Goal: Communication & Community: Answer question/provide support

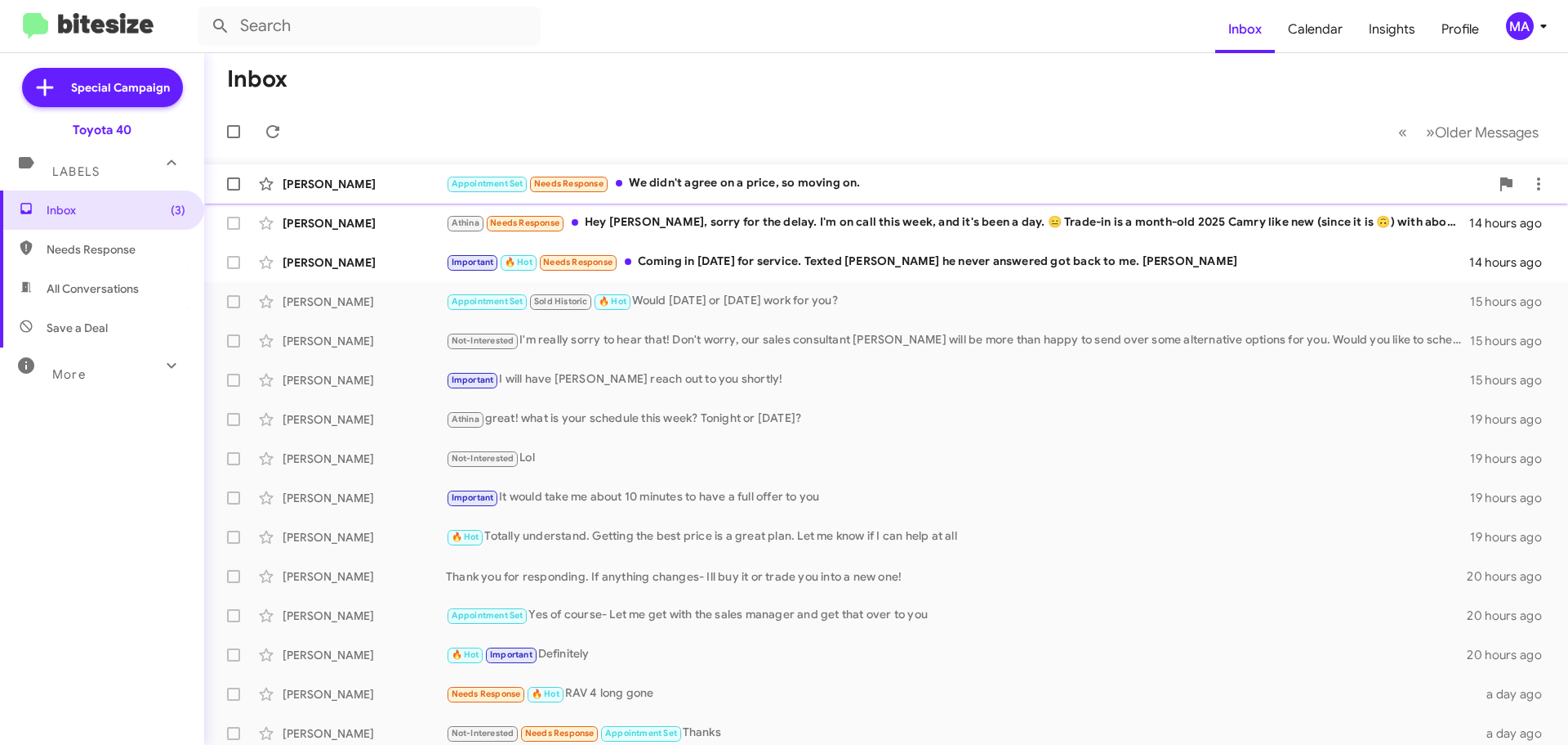
click at [737, 181] on div "Appointment Set Needs Response We didn't agree on a price, so moving on." at bounding box center [968, 183] width 1044 height 18
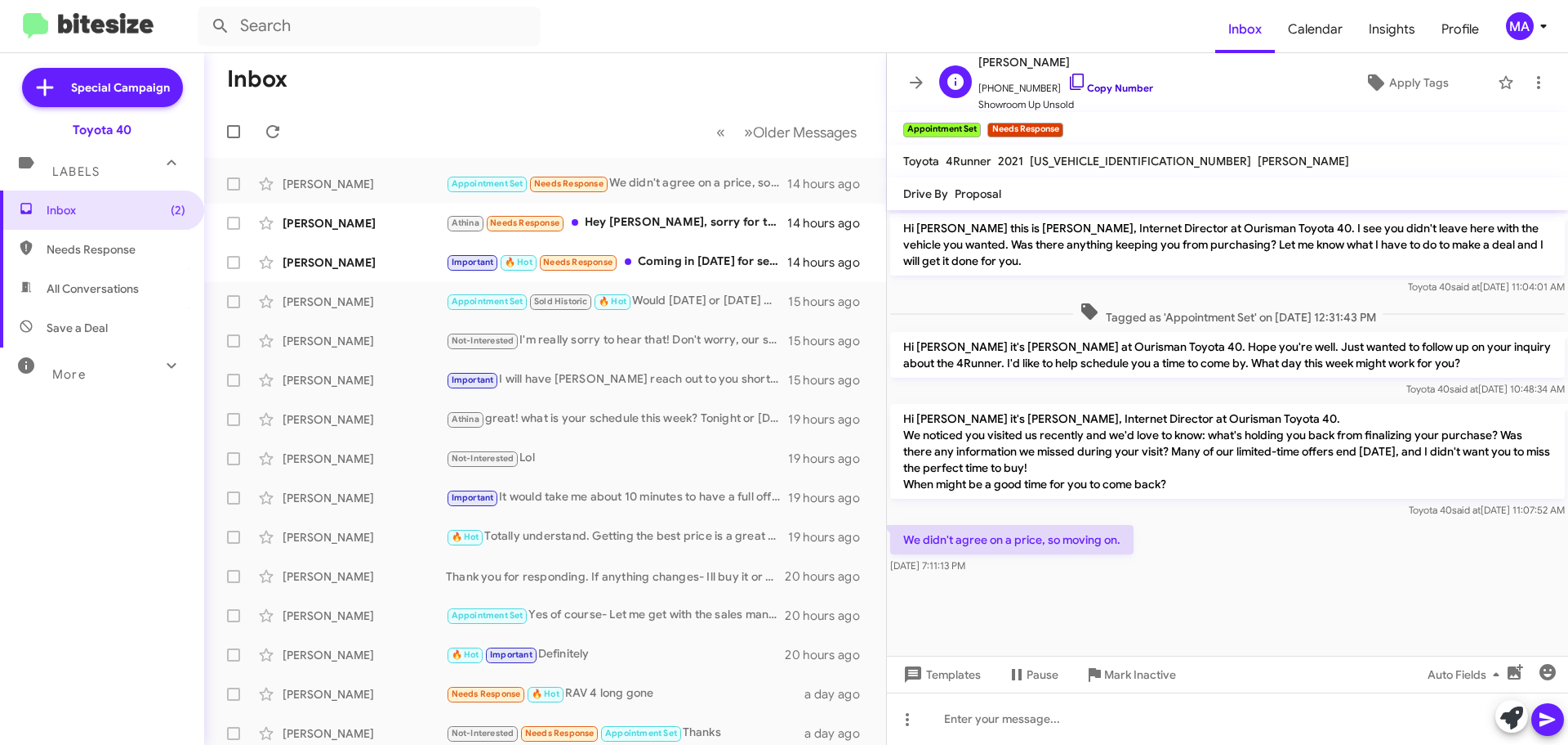
click at [1067, 75] on icon at bounding box center [1077, 82] width 19 height 19
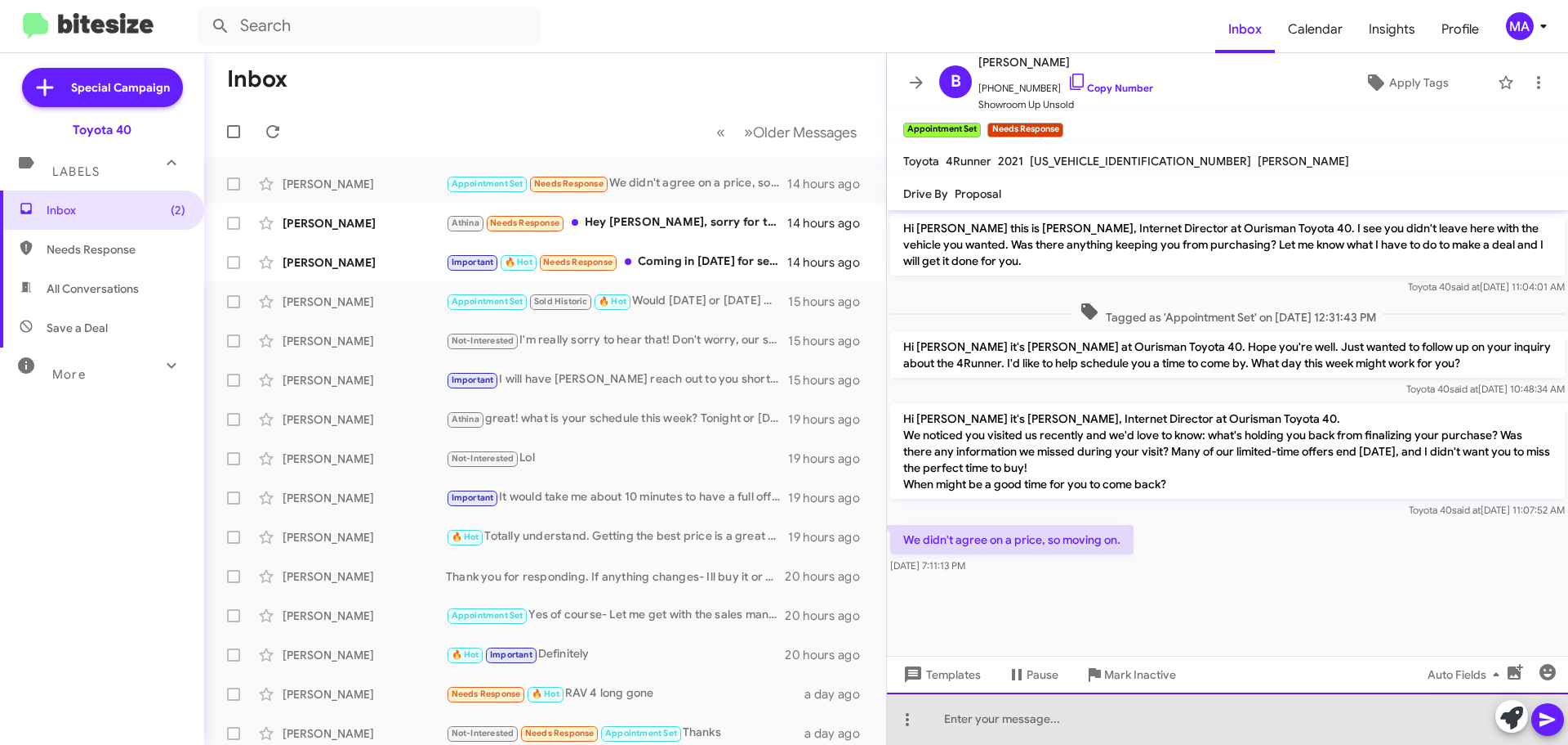
click at [980, 720] on div at bounding box center [1228, 719] width 681 height 53
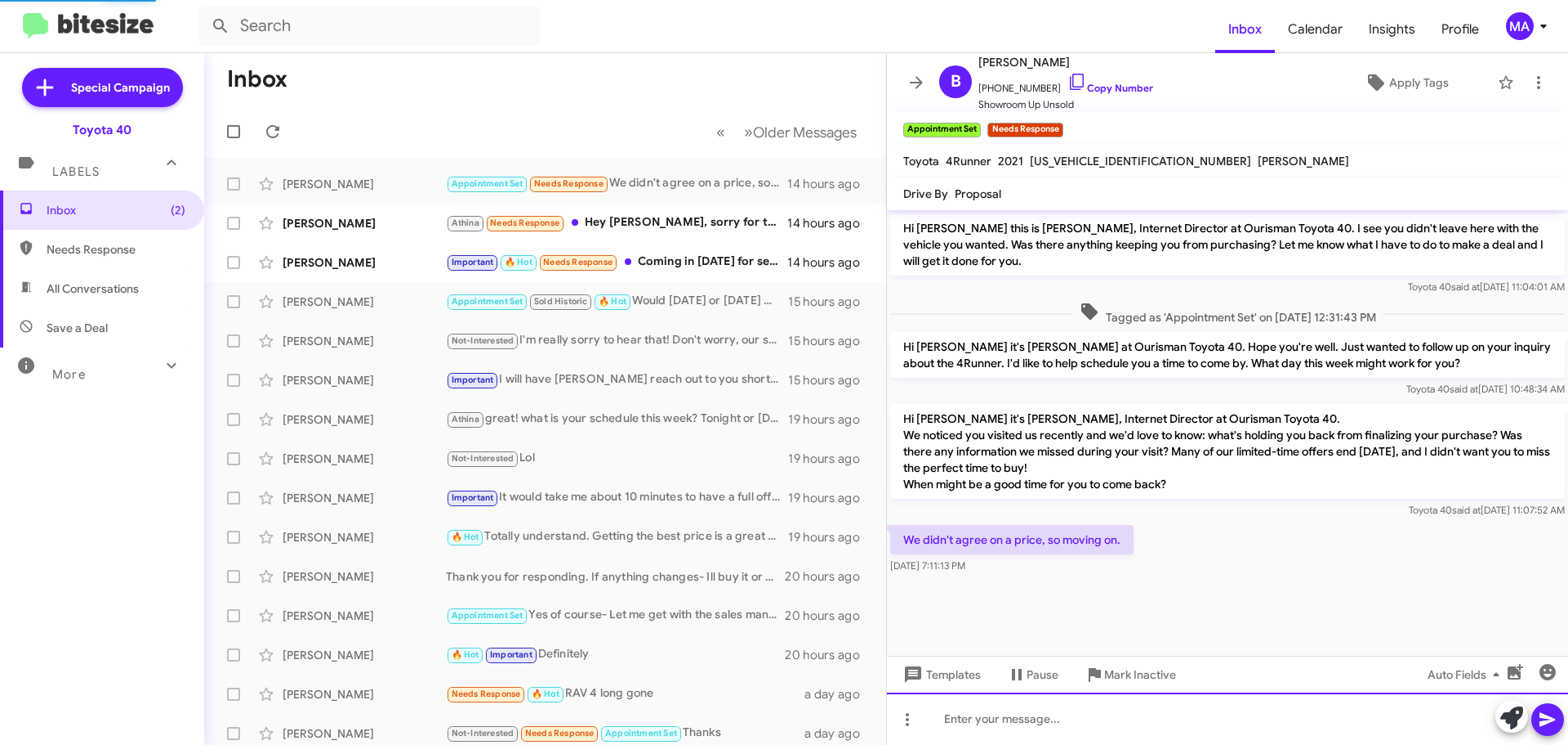
scroll to position [18, 0]
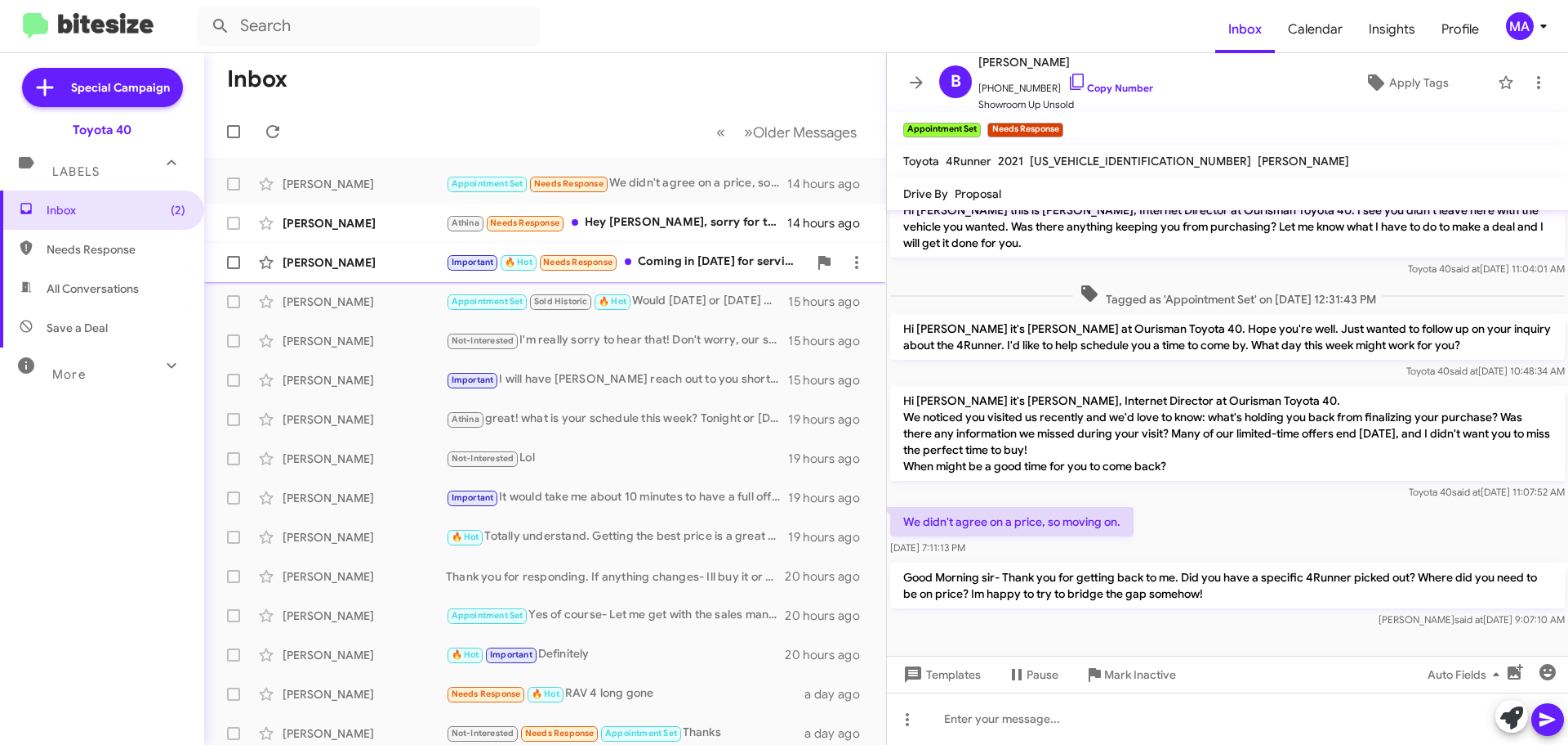
click at [737, 254] on div "Important 🔥 Hot Needs Response Coming in [DATE] for service. Texted [PERSON_NAM…" at bounding box center [627, 262] width 362 height 18
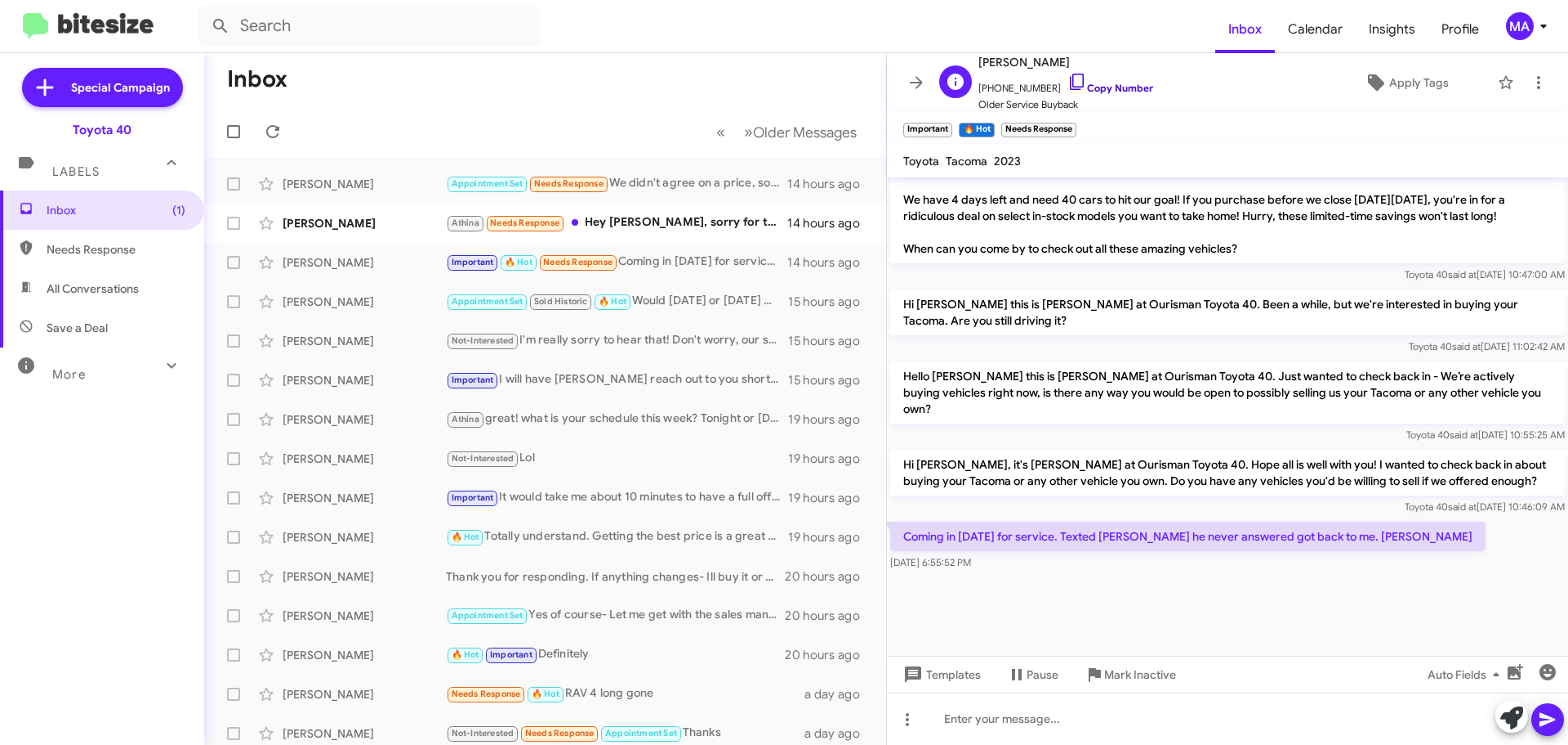
click at [1067, 84] on icon at bounding box center [1077, 82] width 19 height 19
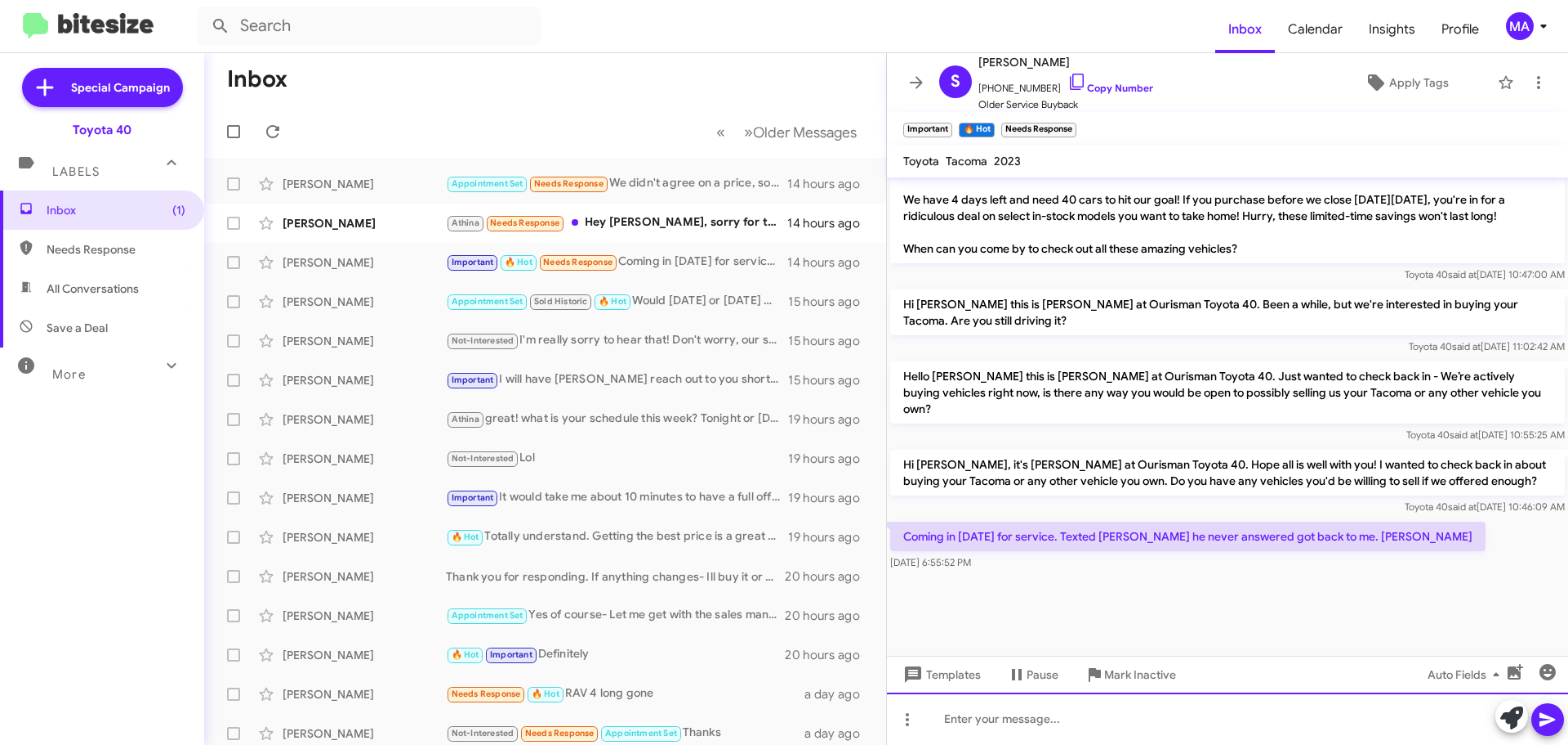
click at [1006, 725] on div at bounding box center [1228, 719] width 681 height 53
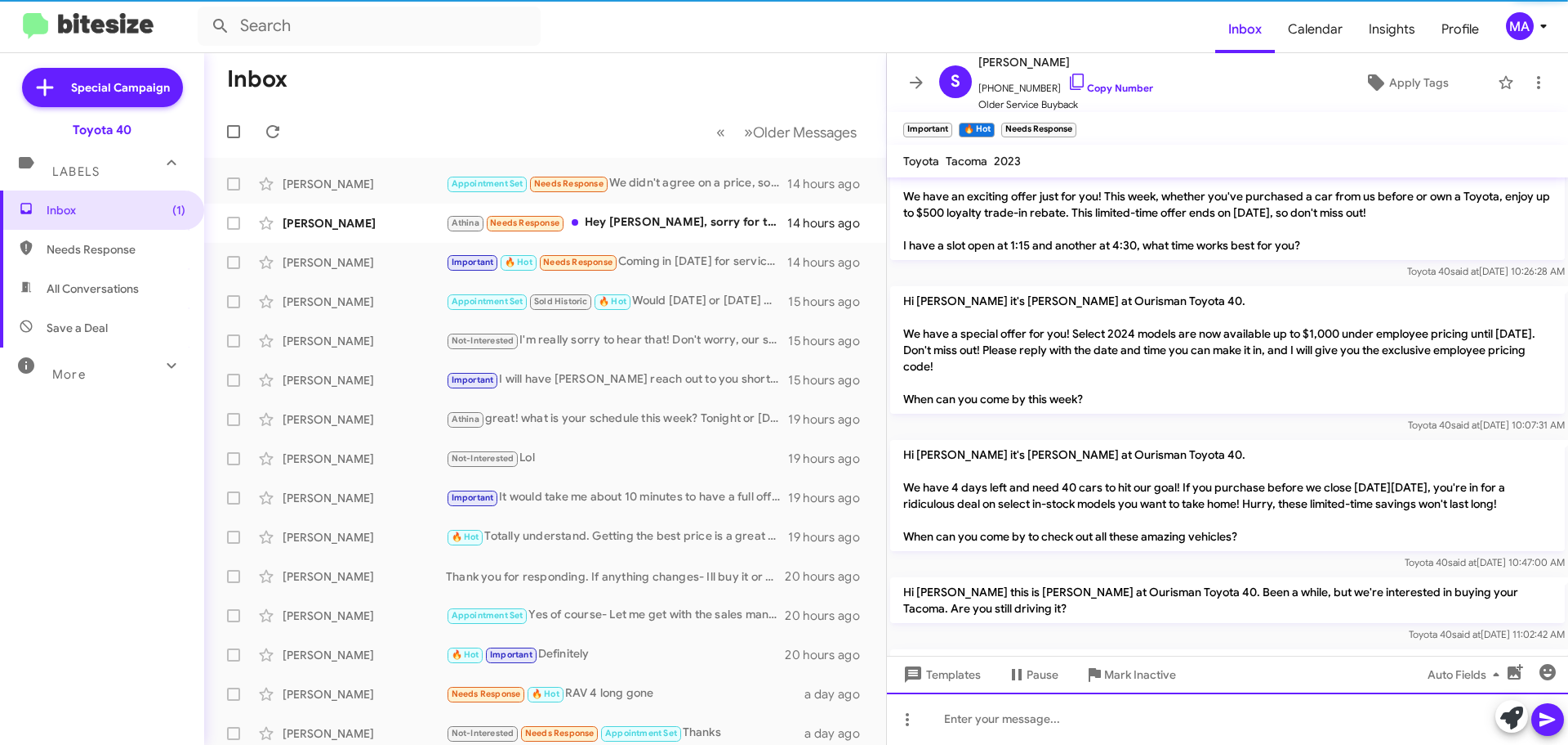
scroll to position [2897, 0]
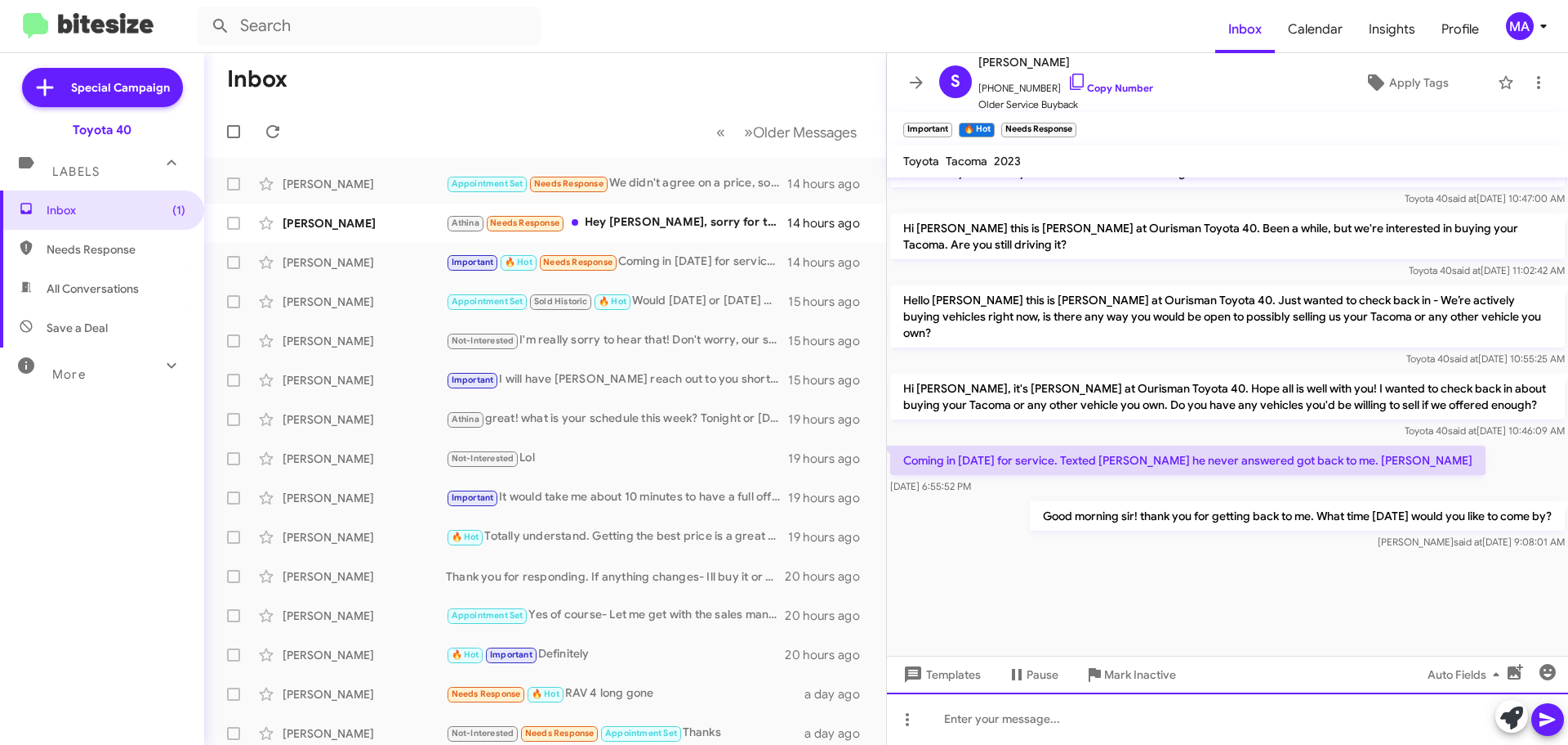
click at [1079, 721] on div at bounding box center [1228, 719] width 681 height 53
click at [983, 717] on div at bounding box center [1228, 719] width 681 height 53
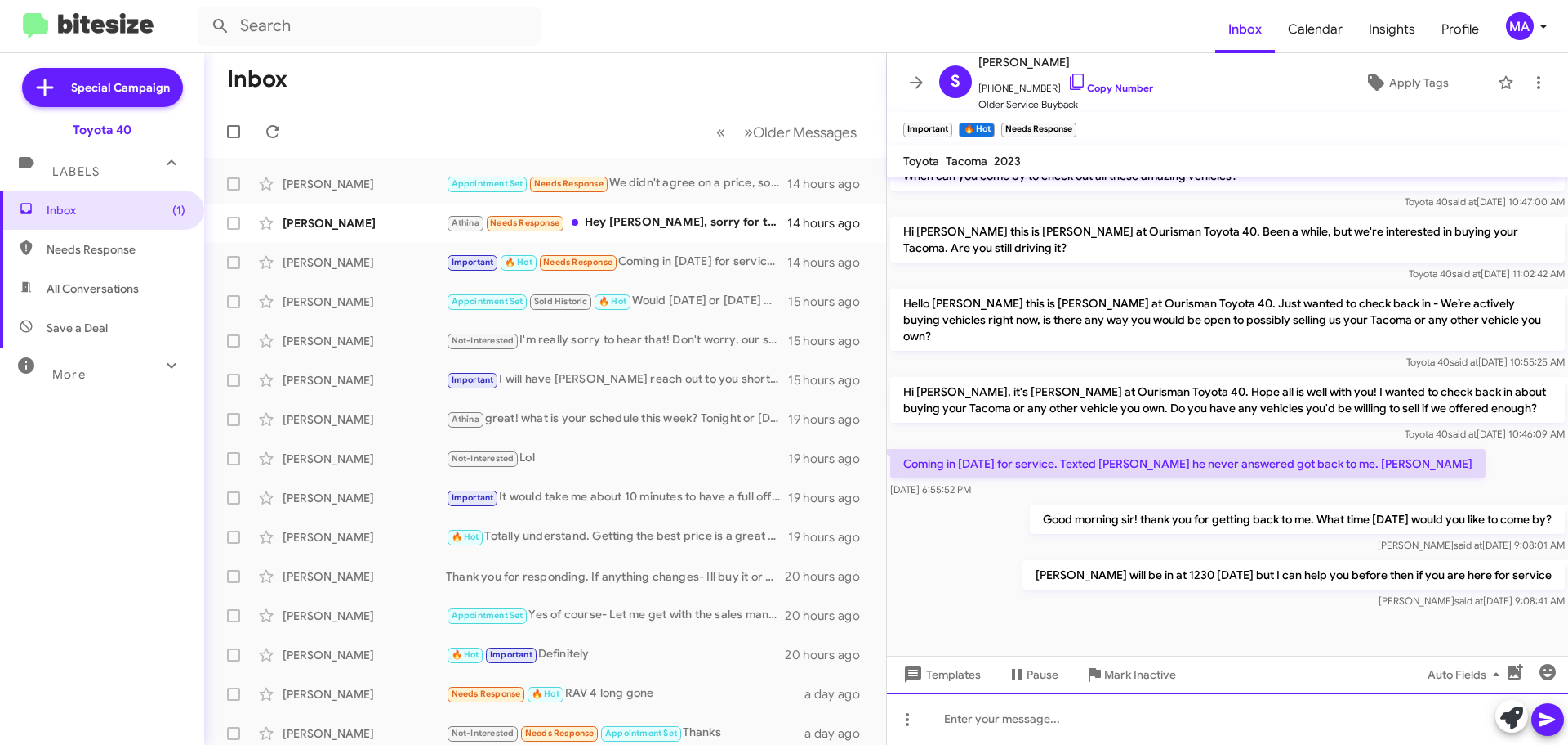
scroll to position [2957, 0]
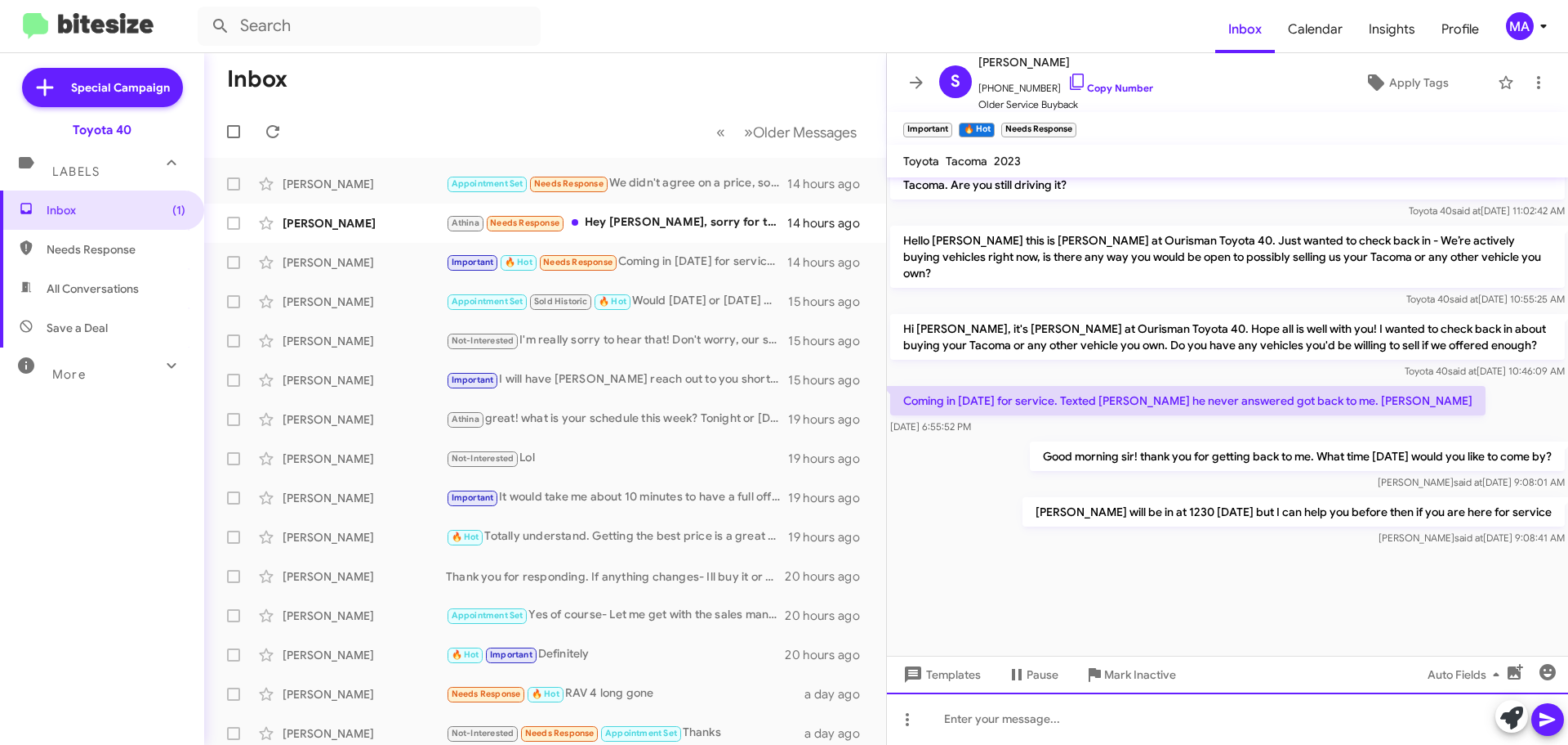
click at [1052, 718] on div at bounding box center [1228, 719] width 681 height 53
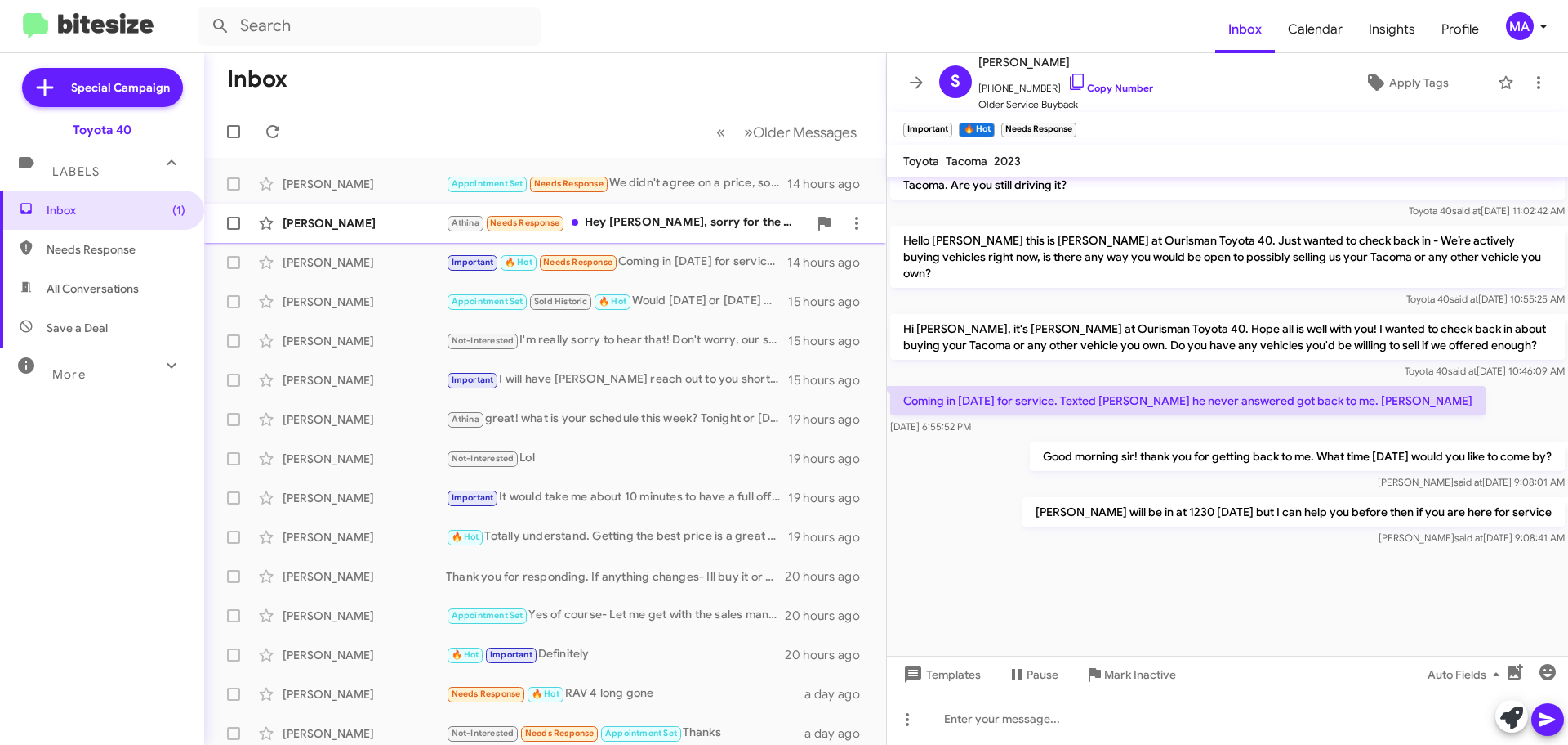
click at [641, 220] on div "Athina Needs Response Hey [PERSON_NAME], sorry for the delay. I'm on call this …" at bounding box center [627, 222] width 362 height 18
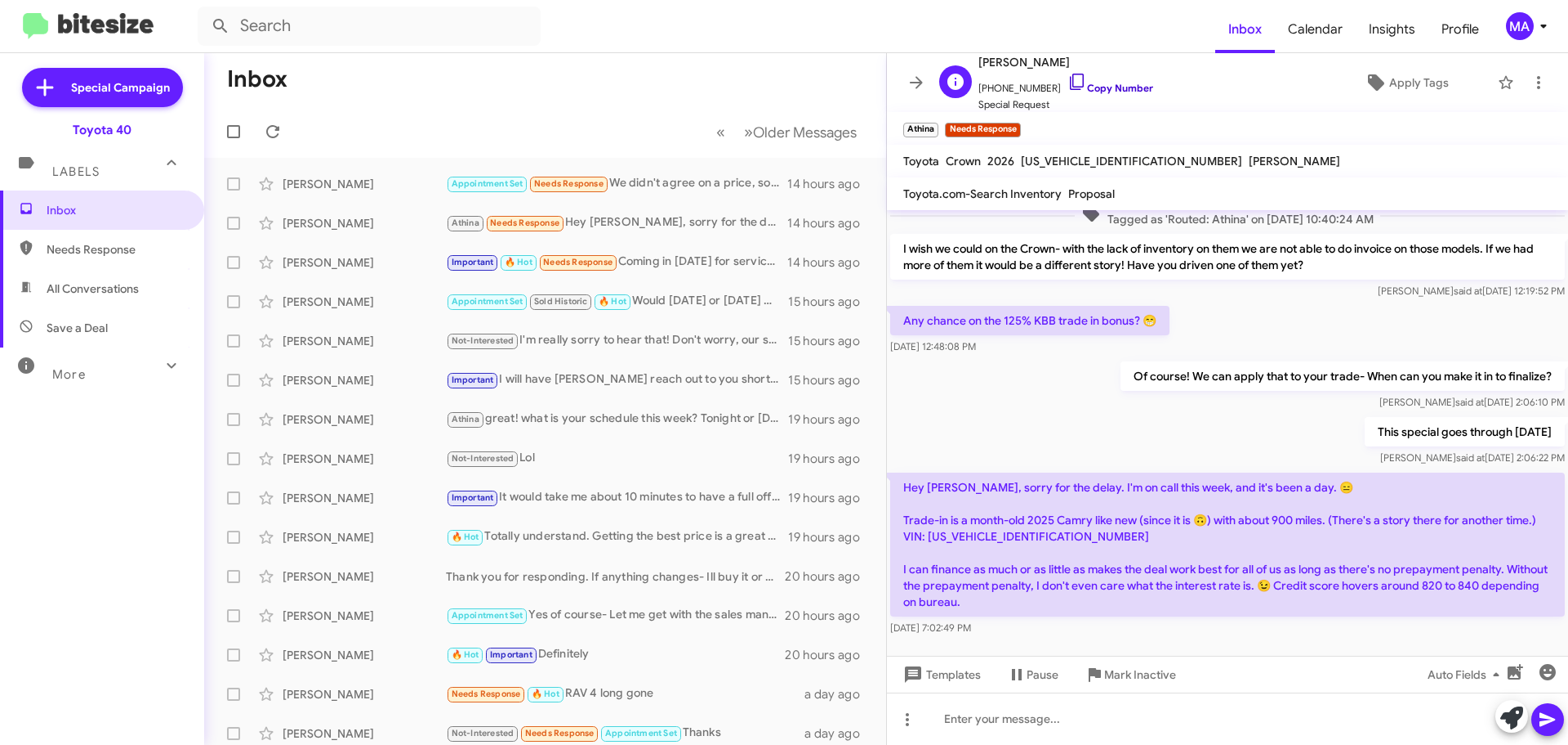
click at [1067, 85] on icon at bounding box center [1077, 82] width 19 height 19
drag, startPoint x: 1017, startPoint y: 612, endPoint x: 895, endPoint y: 461, distance: 194.1
click at [895, 473] on div "Hey [PERSON_NAME], sorry for the delay. I'm on call this week, and it's been a …" at bounding box center [1228, 554] width 675 height 163
copy div "Hey [PERSON_NAME], sorry for the delay. I'm on call this week, and it's been a …"
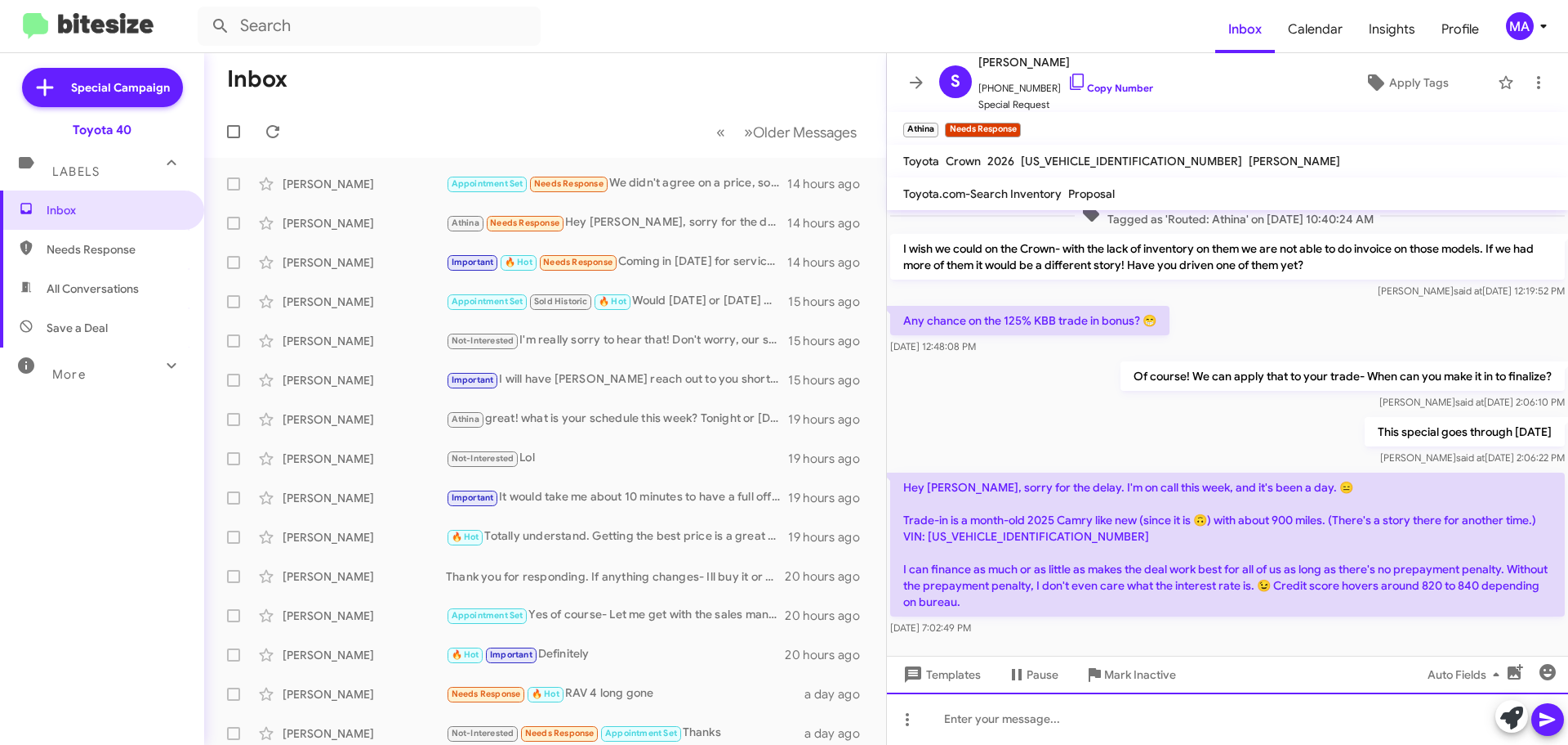
click at [973, 726] on div at bounding box center [1228, 719] width 681 height 53
click at [1200, 719] on div "Good morning! I spoke to the sales manager" at bounding box center [1228, 719] width 681 height 53
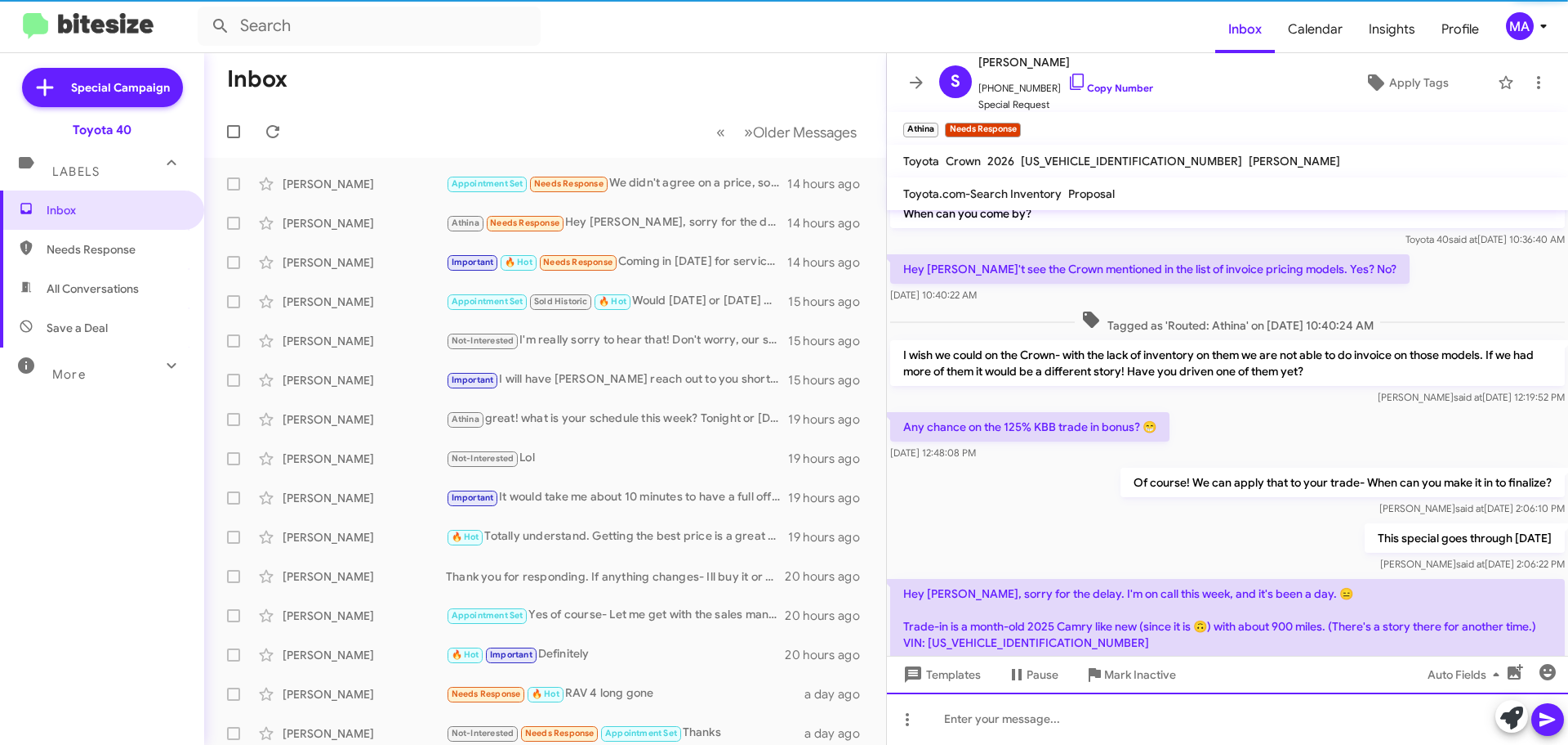
scroll to position [295, 0]
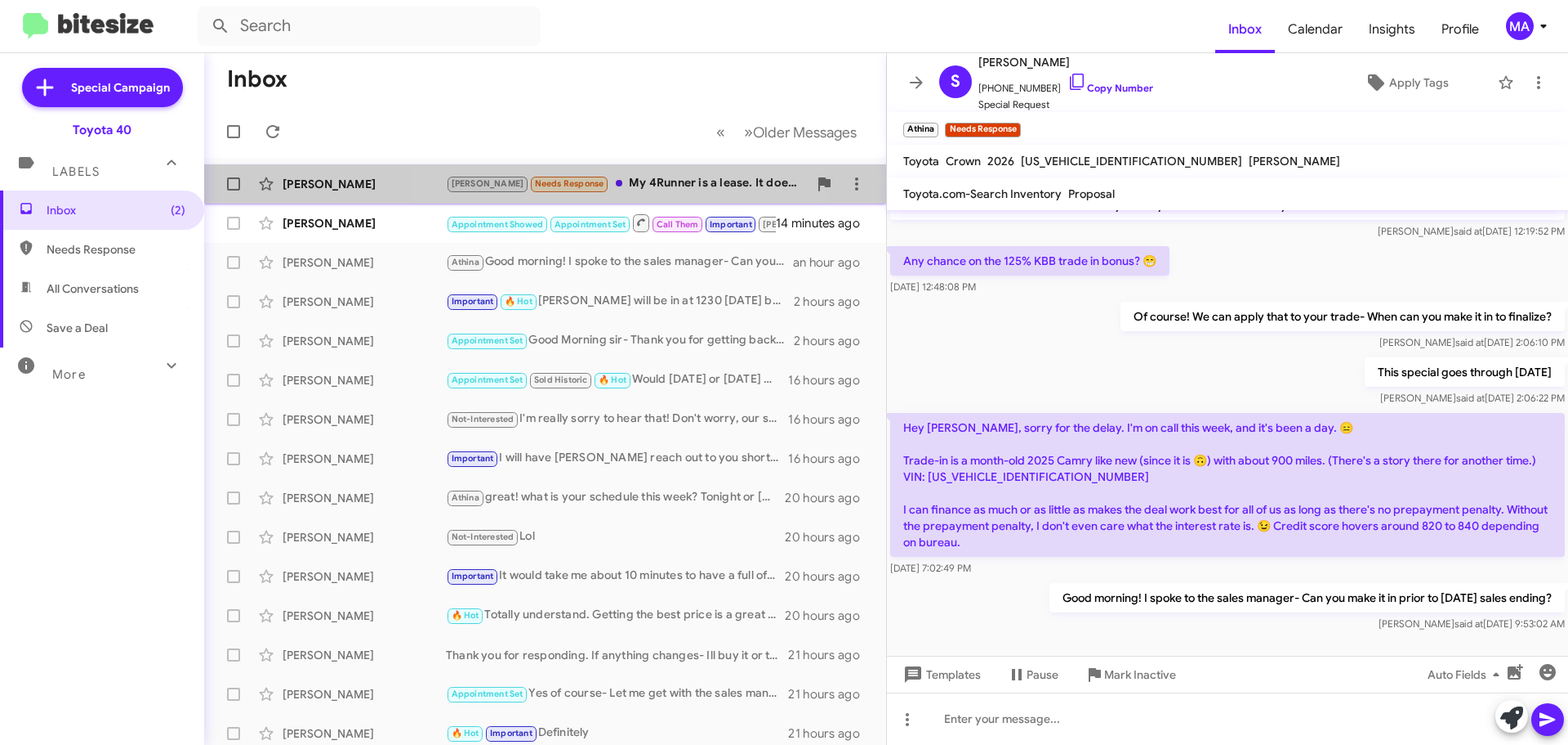
click at [641, 179] on div "[PERSON_NAME] Needs Response My 4Runner is a lease. It doesn't end until July" at bounding box center [627, 183] width 362 height 18
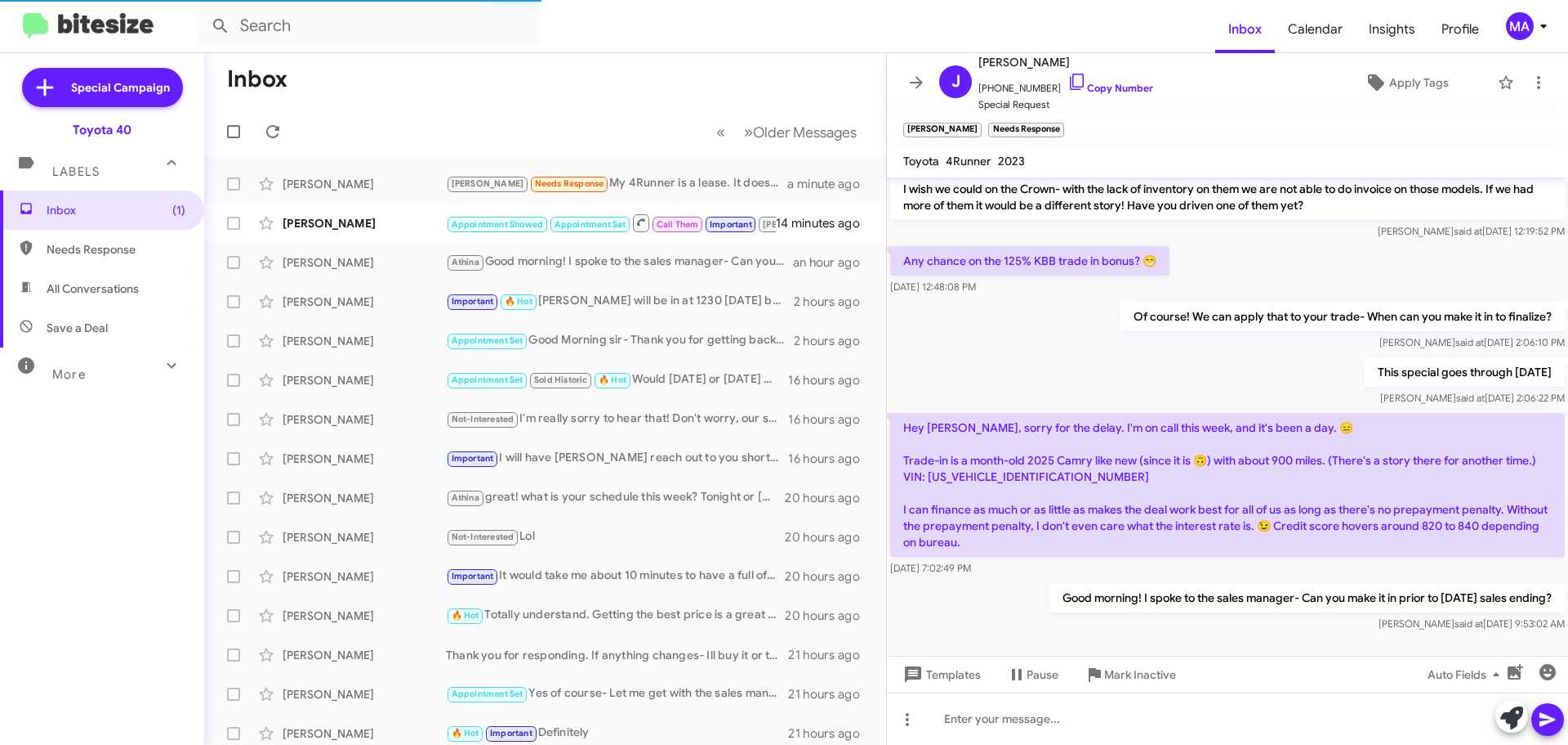
scroll to position [313, 0]
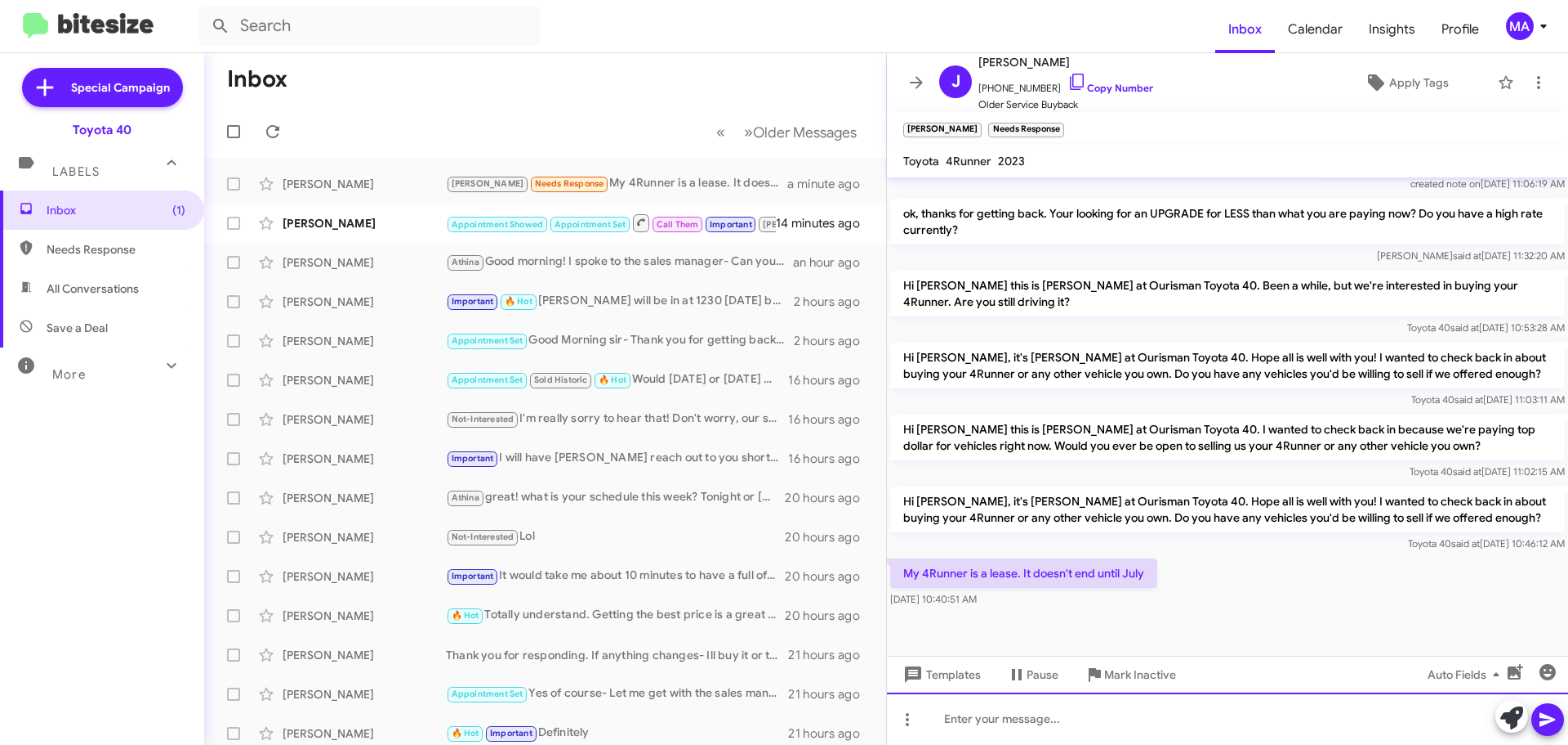
click at [1031, 717] on div at bounding box center [1228, 719] width 681 height 53
click at [1024, 724] on div "oh great!" at bounding box center [1228, 719] width 681 height 53
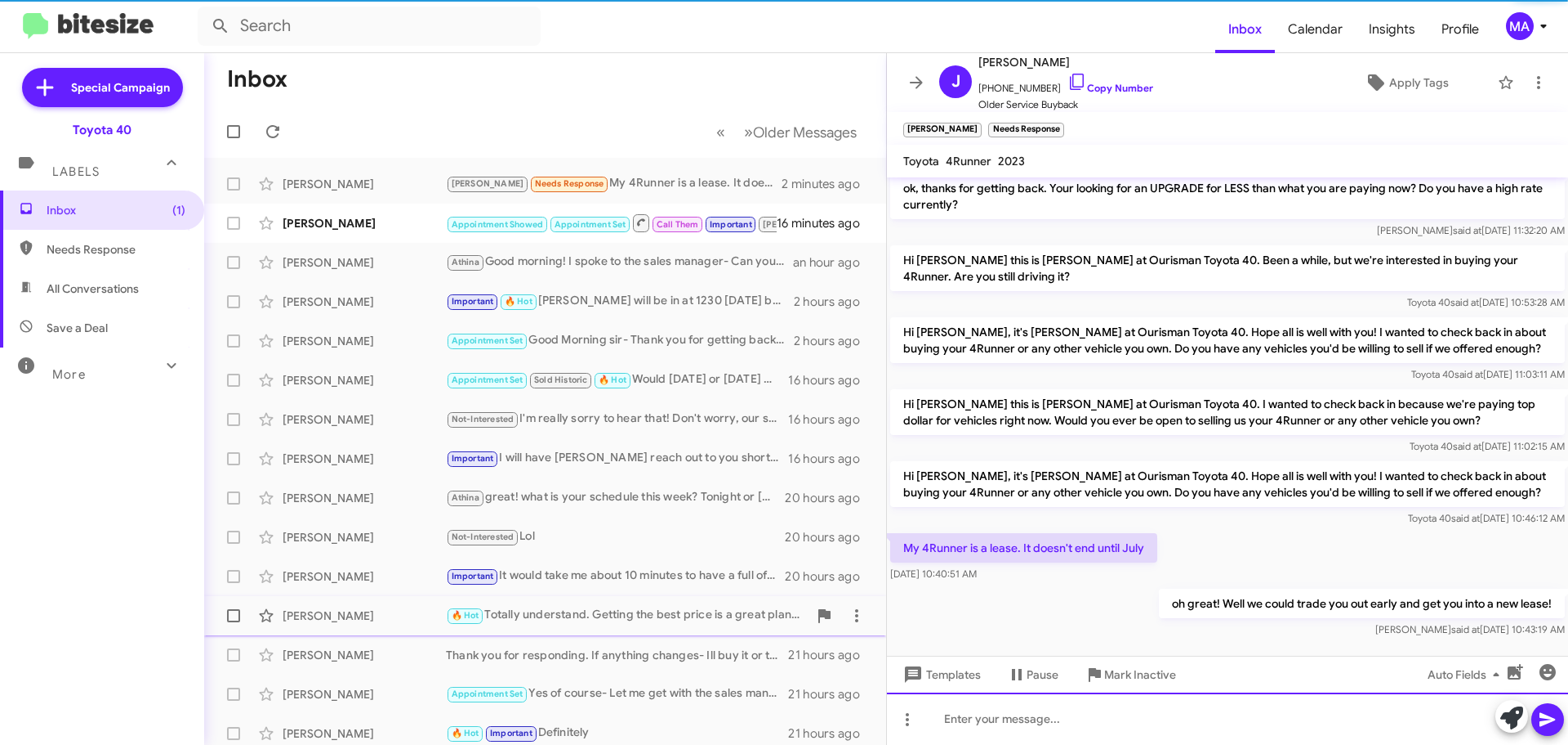
scroll to position [372, 0]
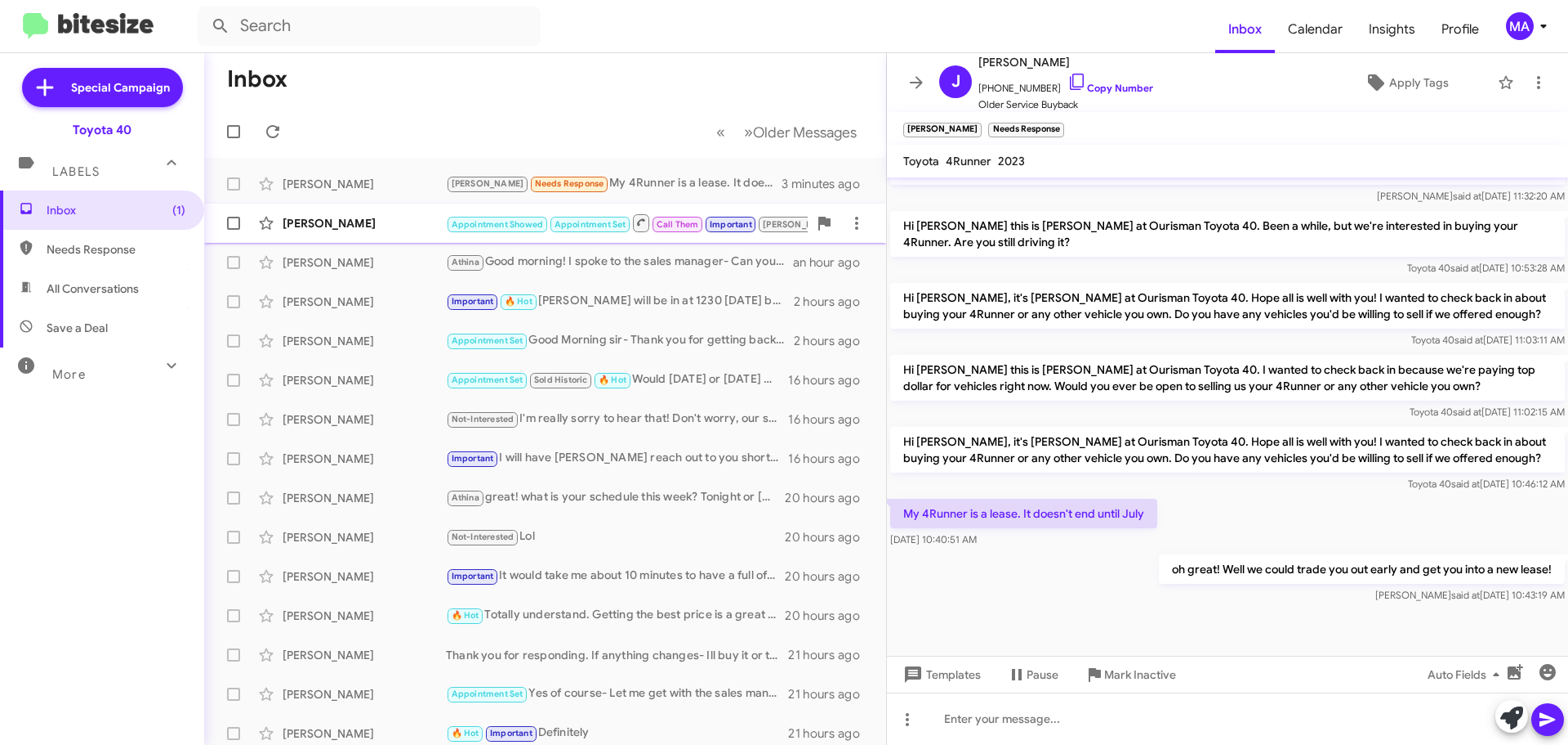
click at [399, 223] on div "[PERSON_NAME]" at bounding box center [365, 223] width 163 height 17
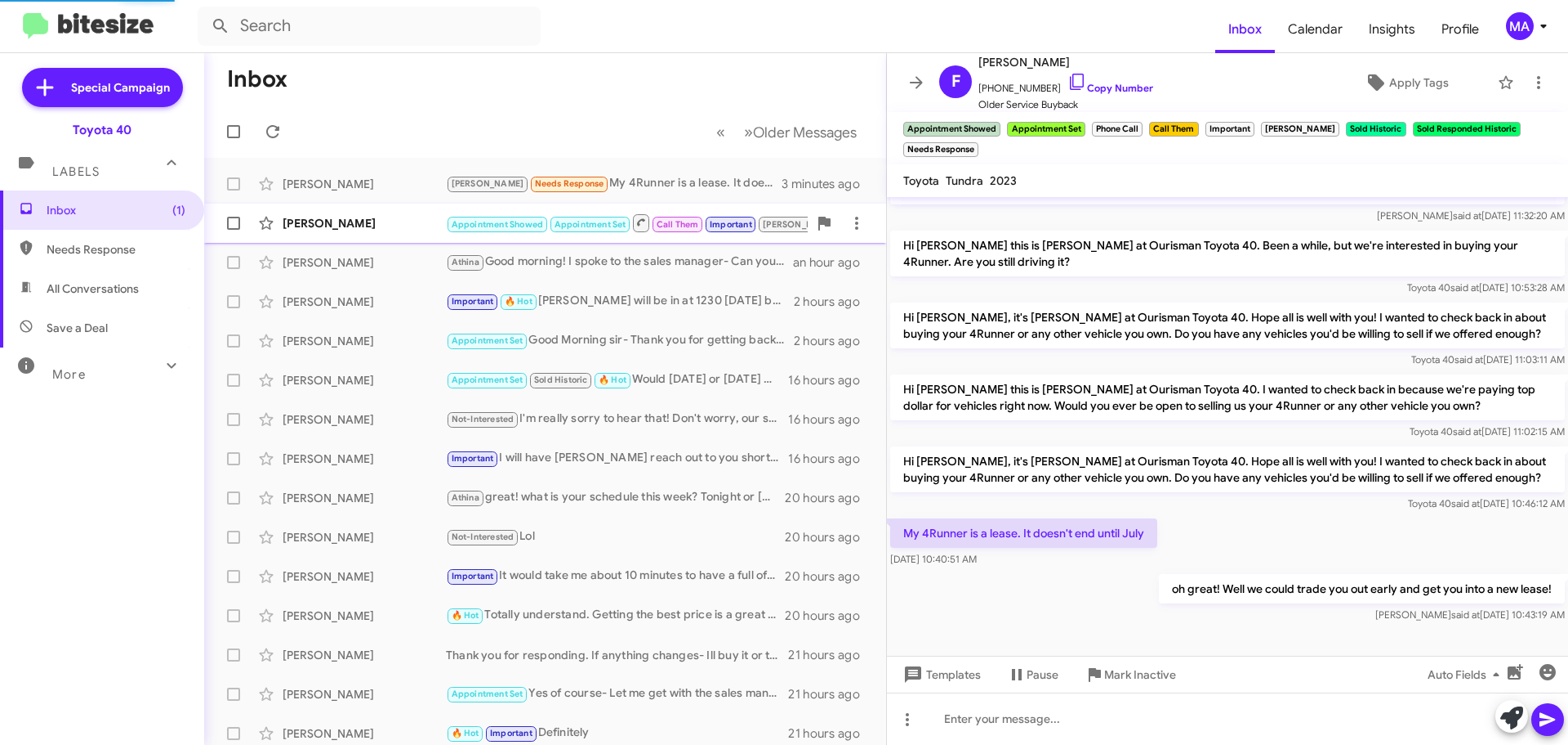
scroll to position [373, 0]
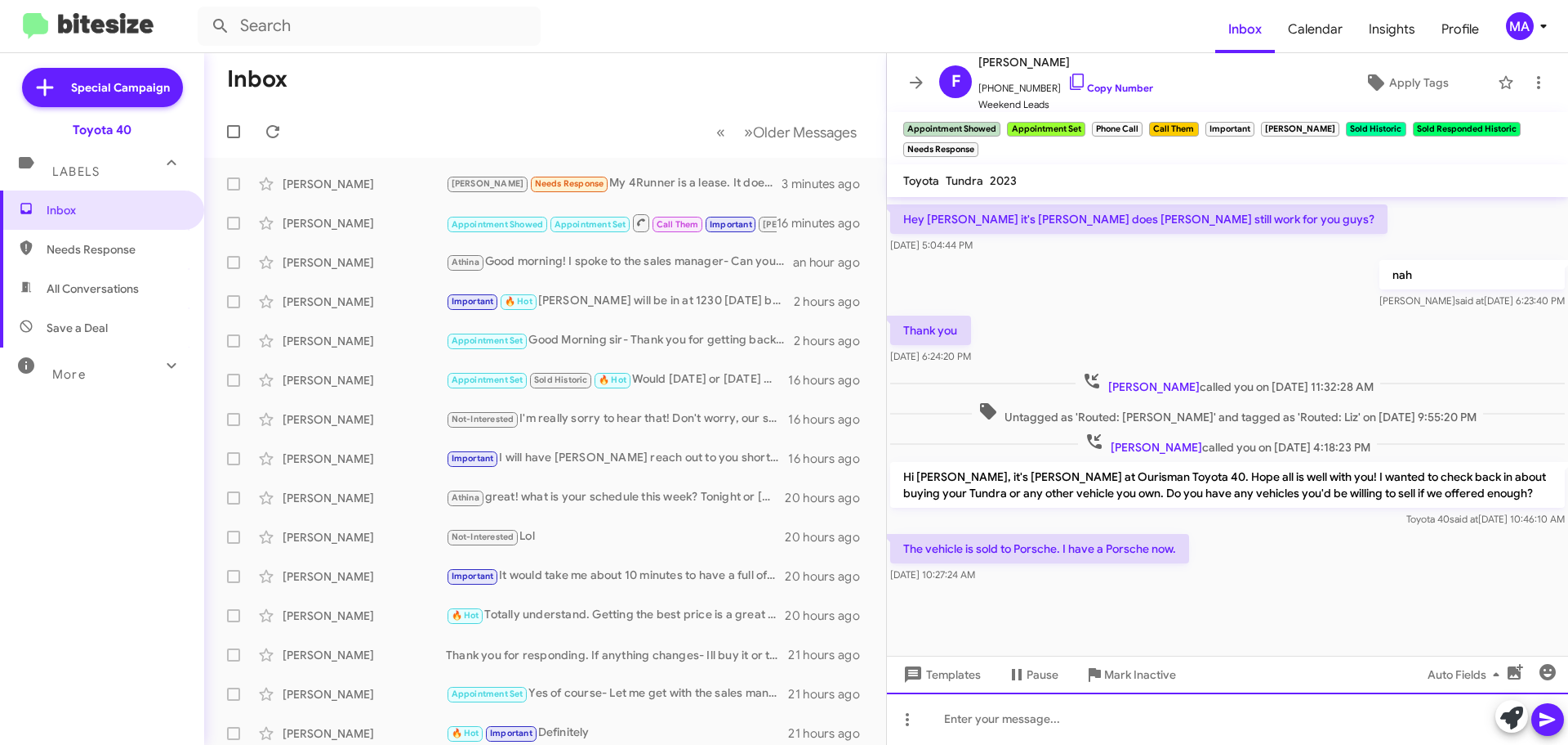
click at [1066, 720] on div at bounding box center [1228, 719] width 681 height 53
click at [1153, 705] on div "oh thats very nice! Congratulations!" at bounding box center [1228, 719] width 681 height 53
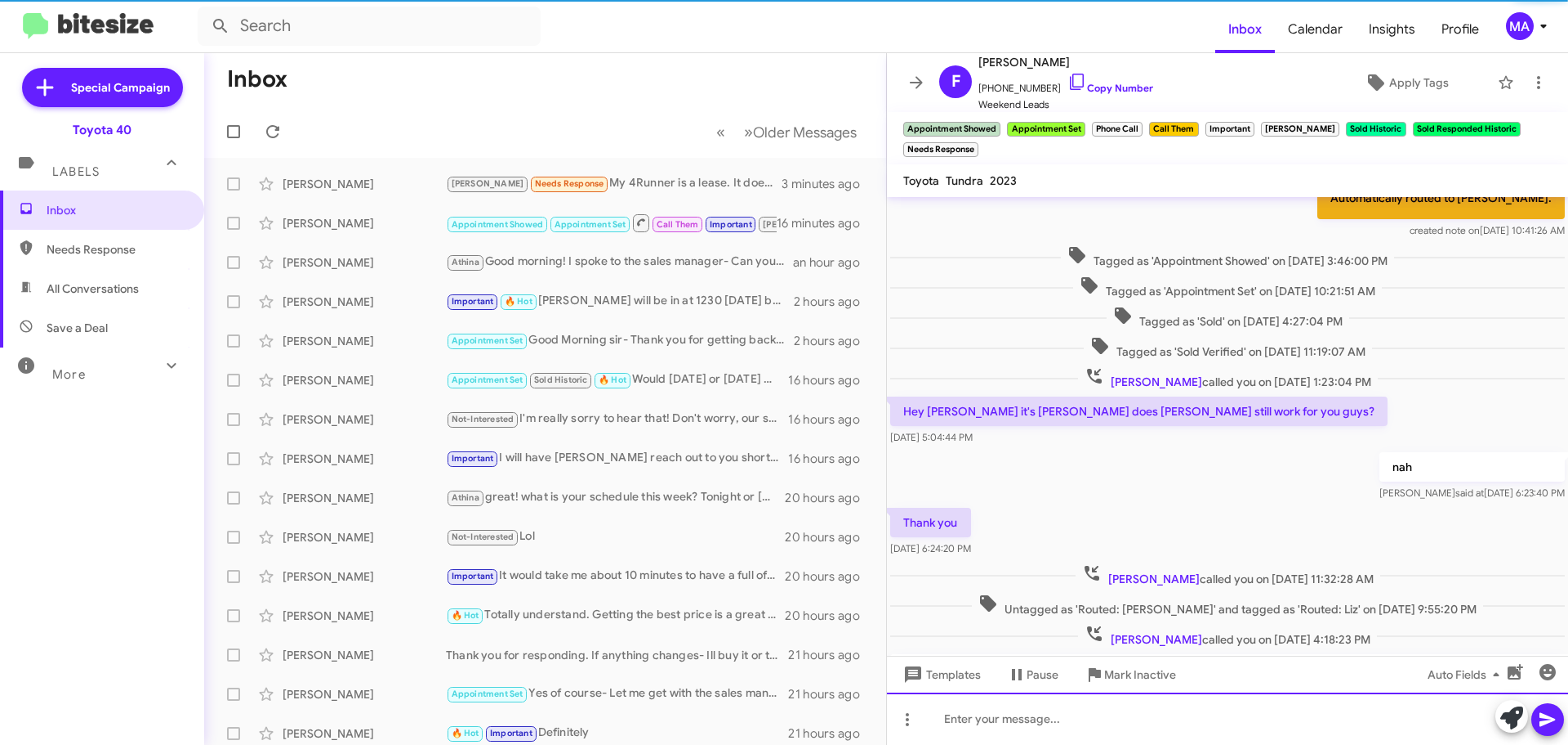
scroll to position [433, 0]
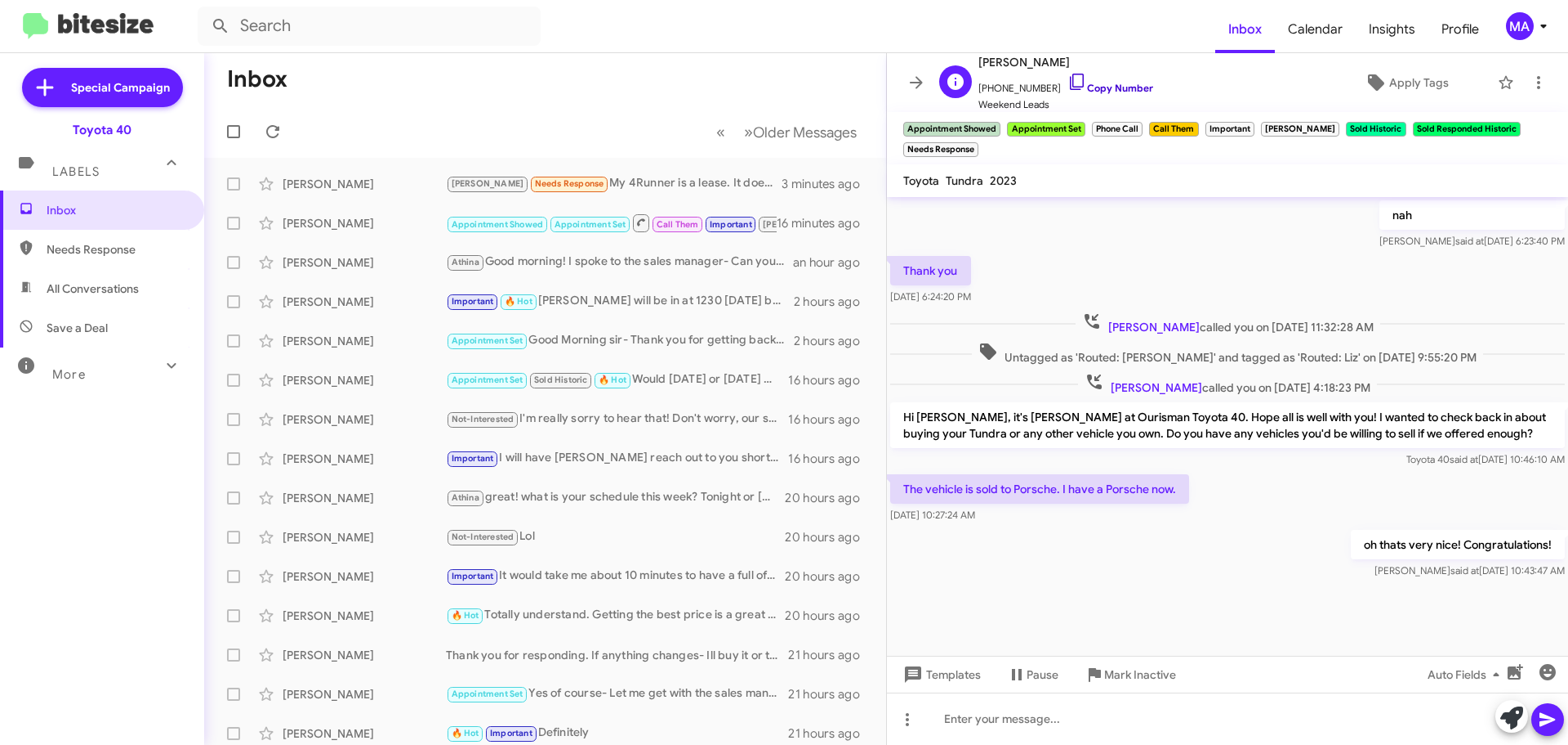
click at [1067, 84] on icon at bounding box center [1077, 82] width 19 height 19
click at [1123, 676] on span "Mark Inactive" at bounding box center [1140, 674] width 72 height 29
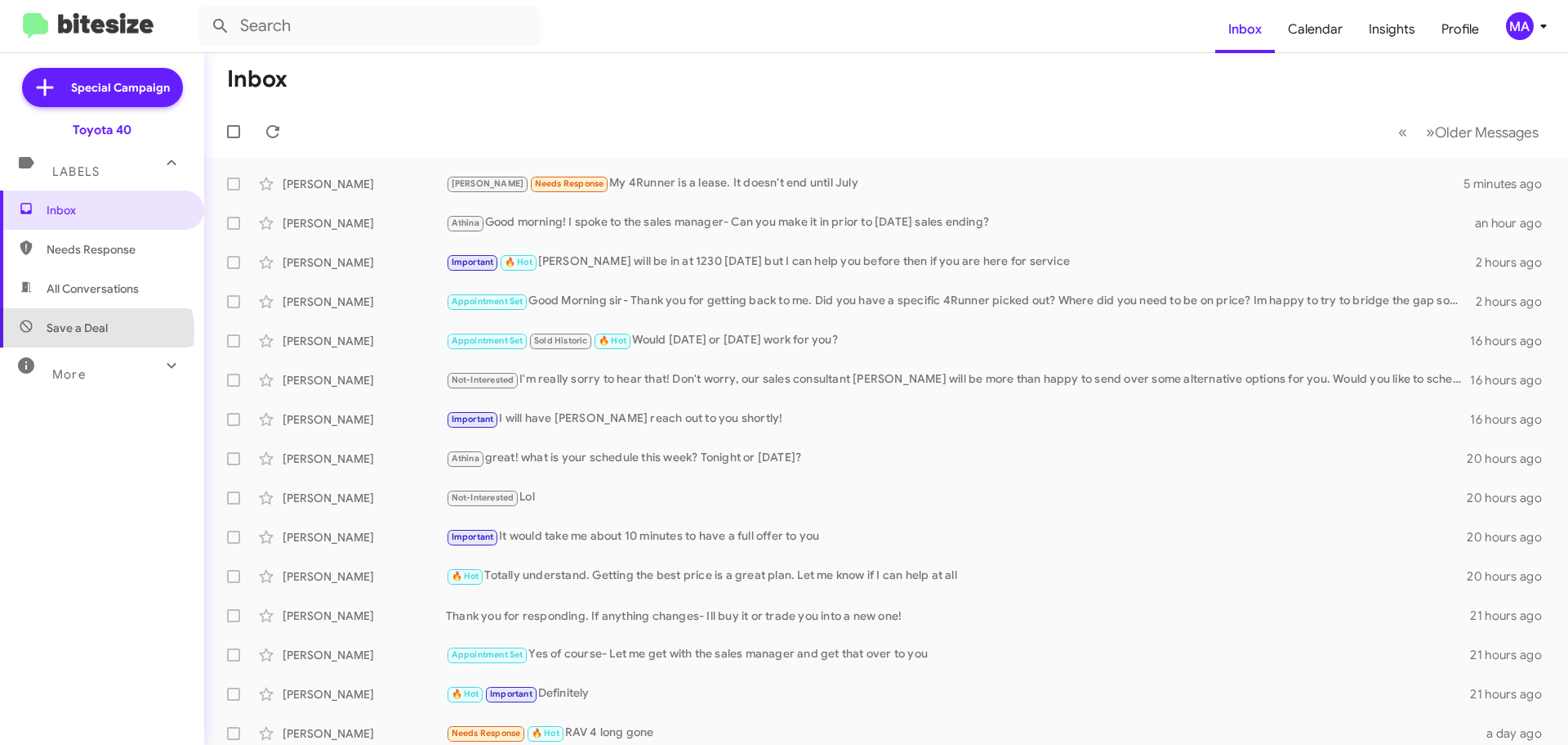
click at [90, 331] on span "Save a Deal" at bounding box center [77, 328] width 61 height 17
type input "in:not-interested"
